Goal: Information Seeking & Learning: Learn about a topic

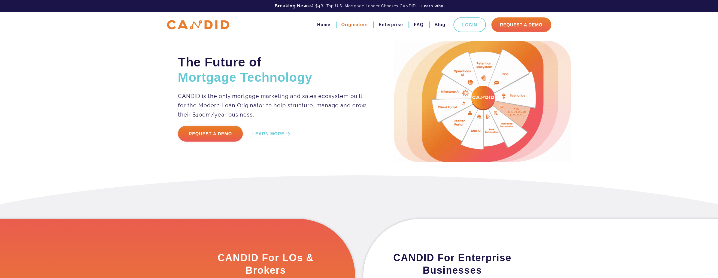
click at [362, 26] on link "Originators" at bounding box center [354, 24] width 26 height 9
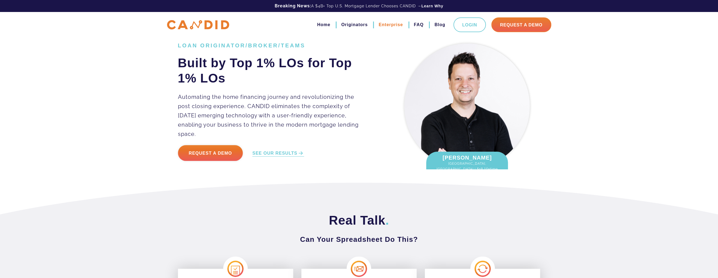
click at [392, 28] on link "Enterprise" at bounding box center [390, 24] width 24 height 9
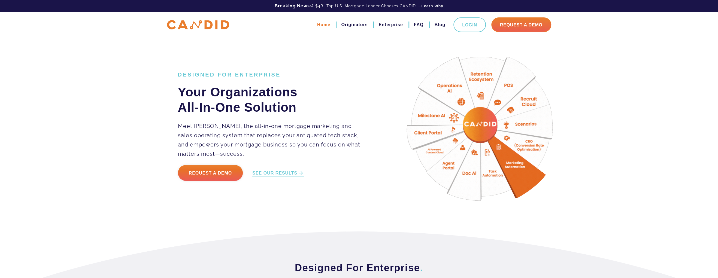
click at [317, 23] on link "Home" at bounding box center [323, 24] width 13 height 9
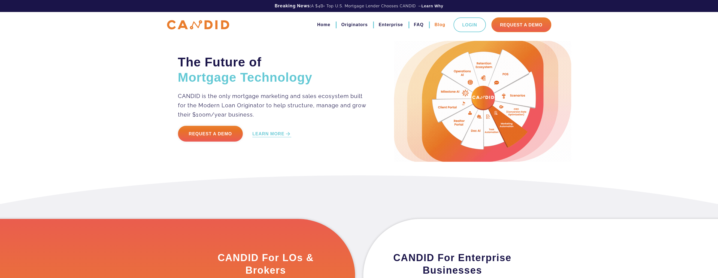
click at [440, 27] on link "Blog" at bounding box center [439, 24] width 11 height 9
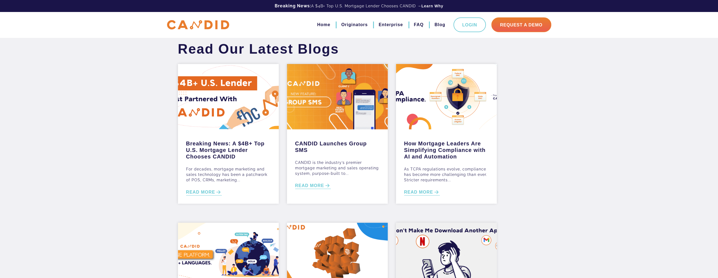
scroll to position [205, 0]
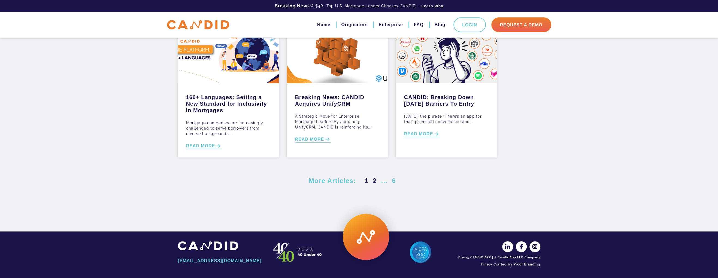
click at [377, 182] on link "2" at bounding box center [375, 180] width 6 height 7
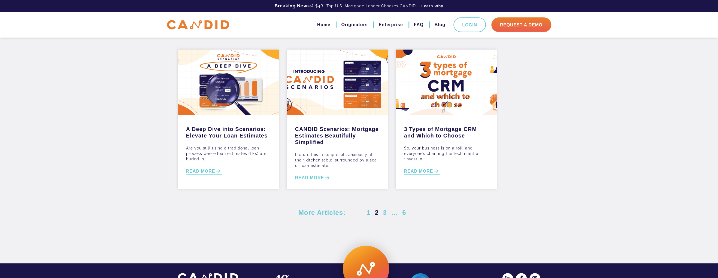
scroll to position [127, 0]
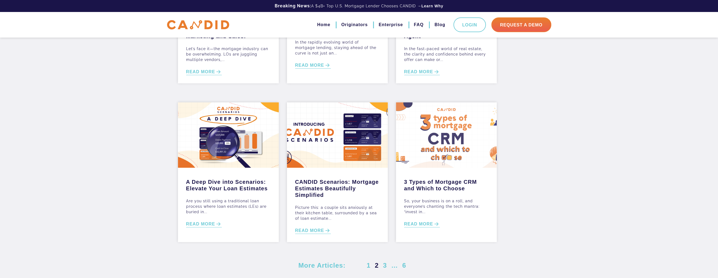
click at [457, 142] on div at bounding box center [446, 134] width 101 height 65
